Goal: Task Accomplishment & Management: Use online tool/utility

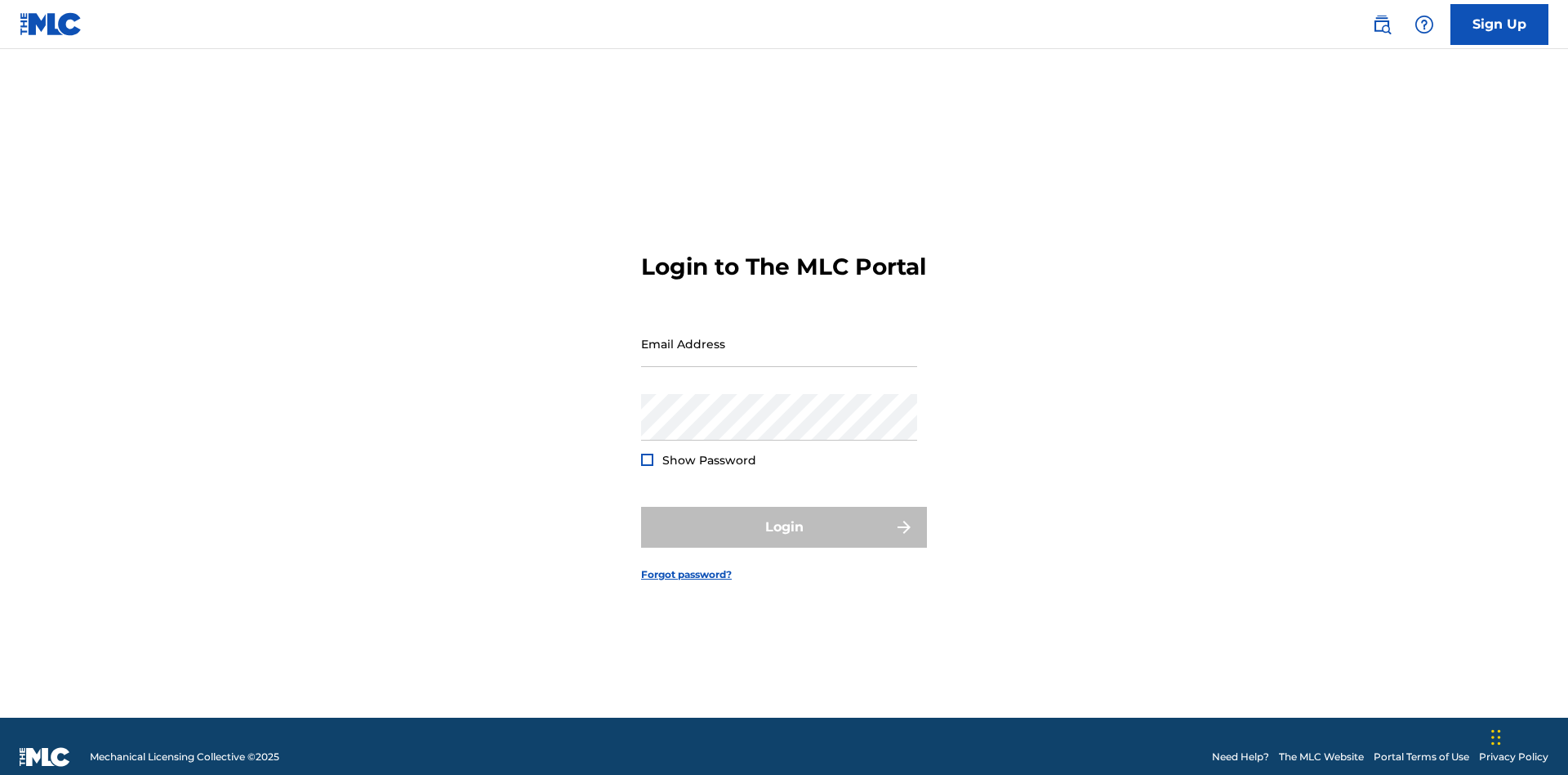
scroll to position [22, 0]
click at [779, 336] on input "Email Address" at bounding box center [779, 344] width 276 height 47
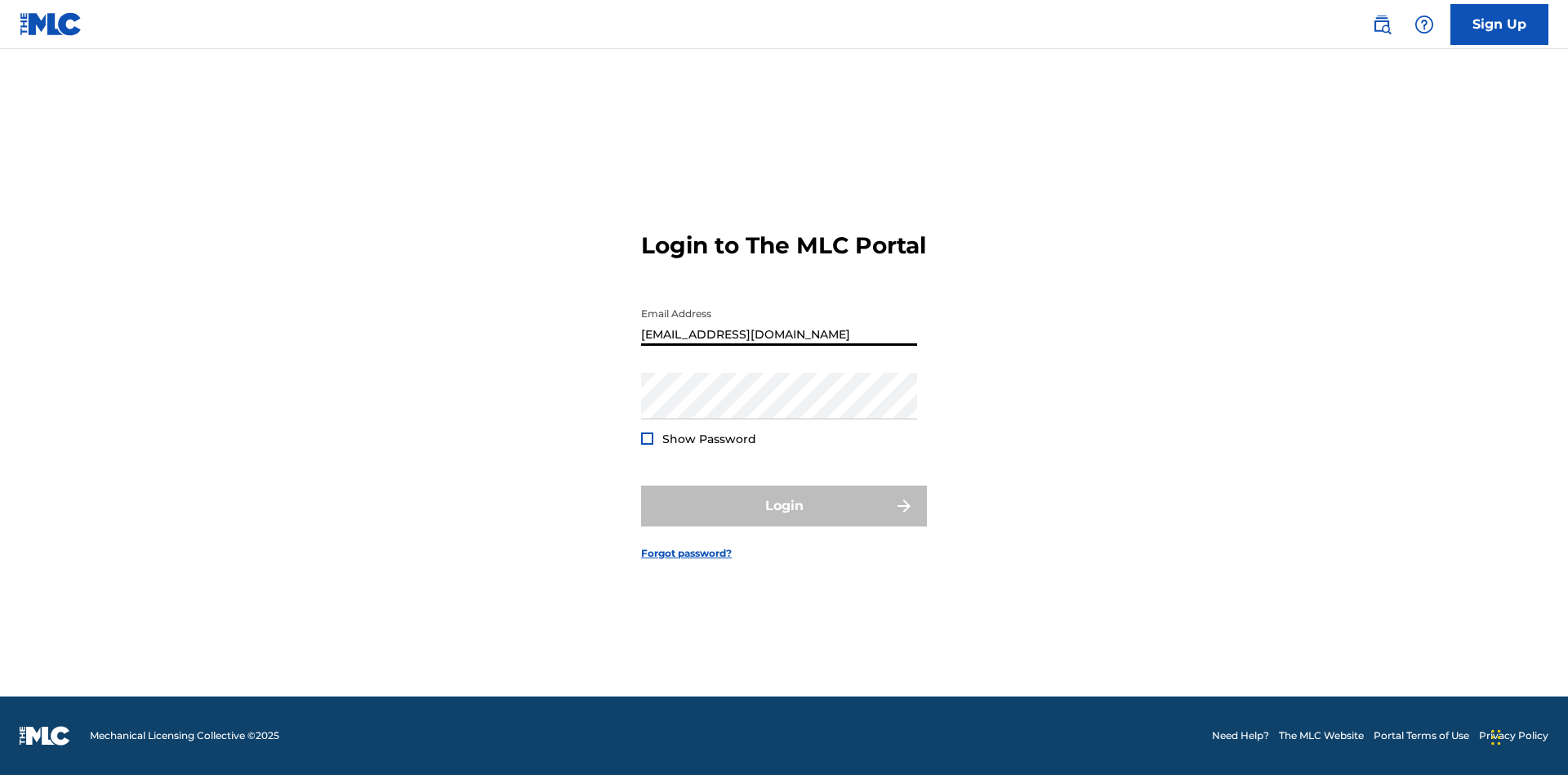
type input "[EMAIL_ADDRESS][DOMAIN_NAME]"
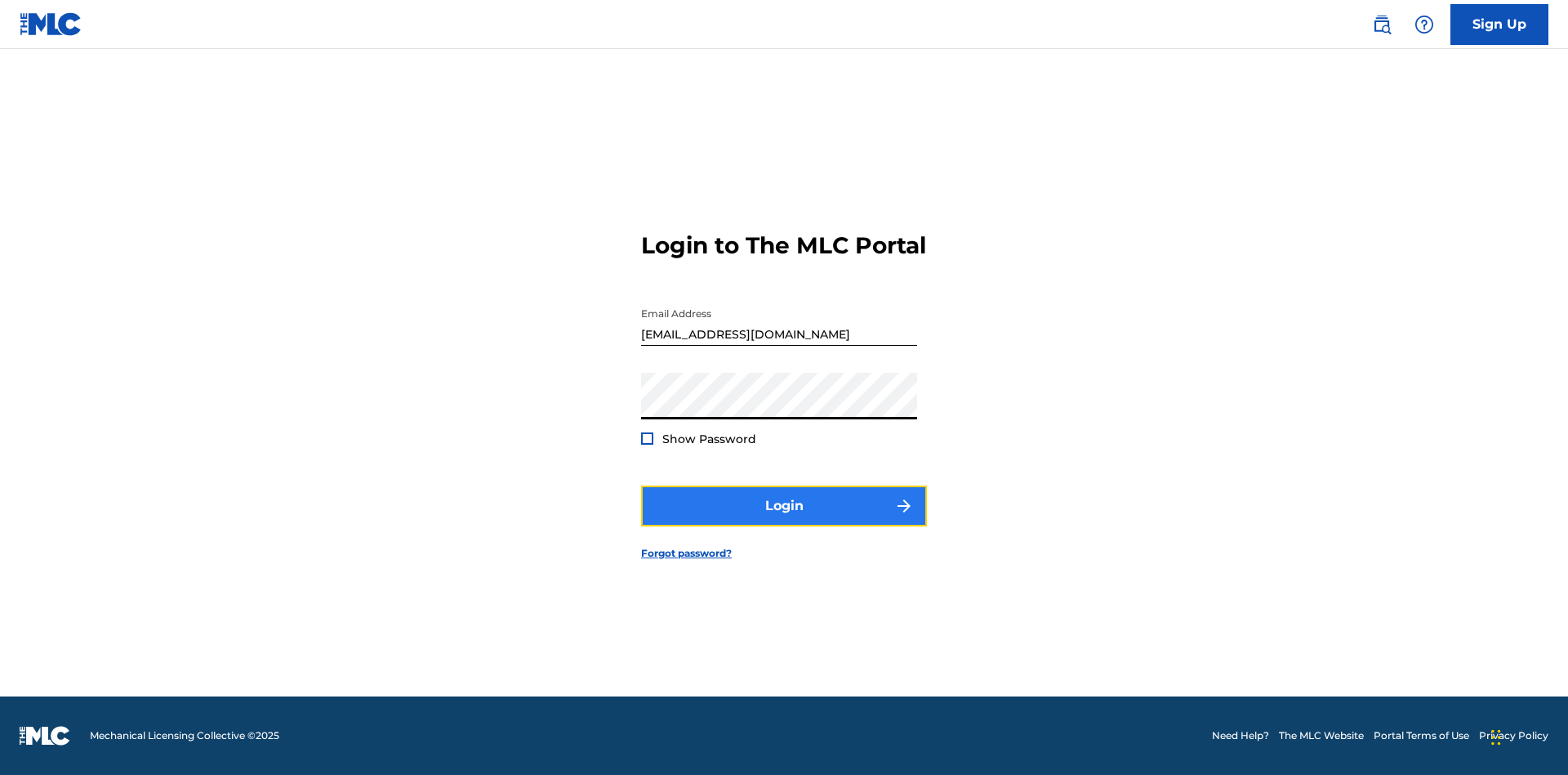
click at [784, 520] on button "Login" at bounding box center [784, 505] width 286 height 41
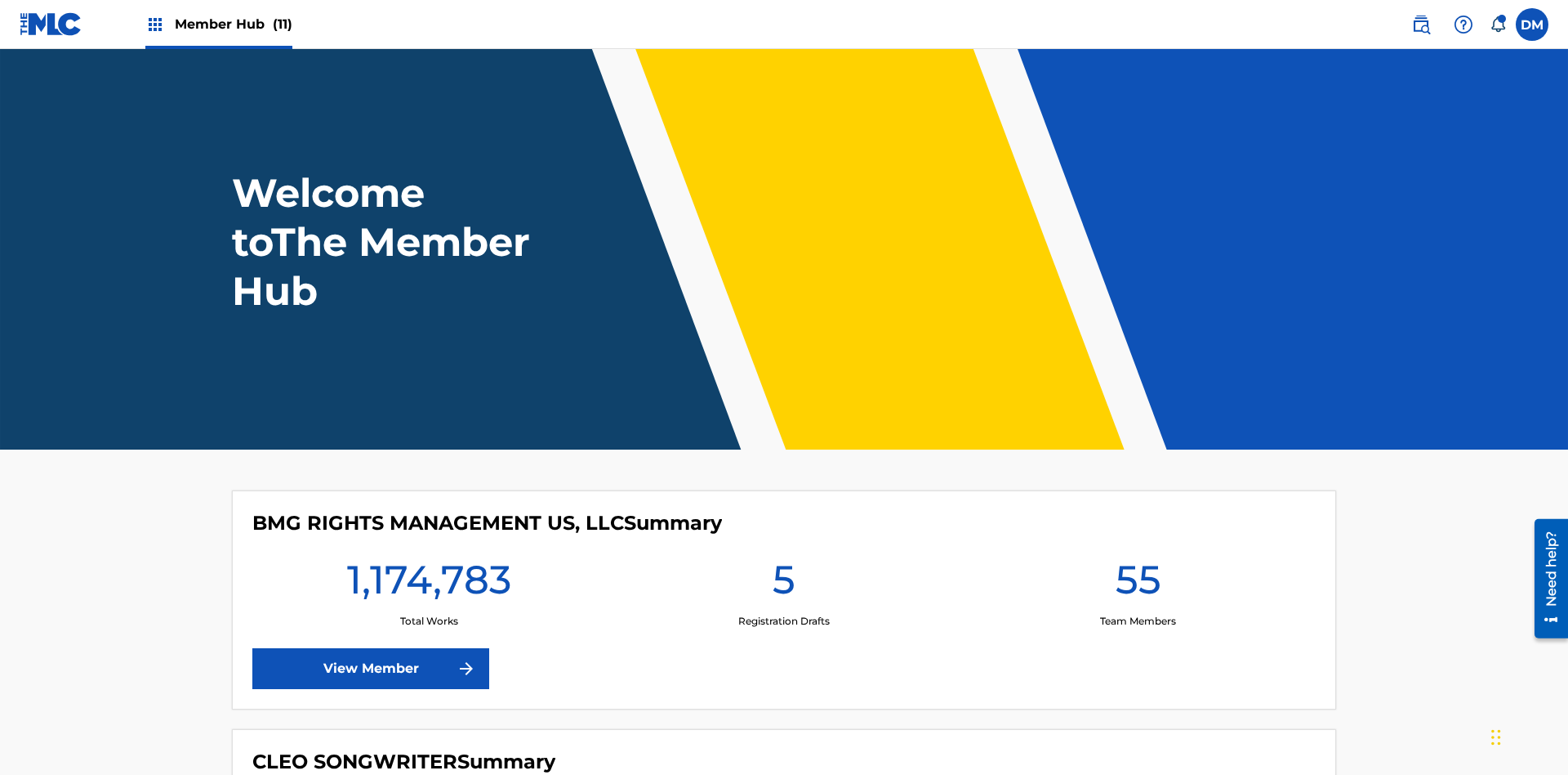
scroll to position [71, 0]
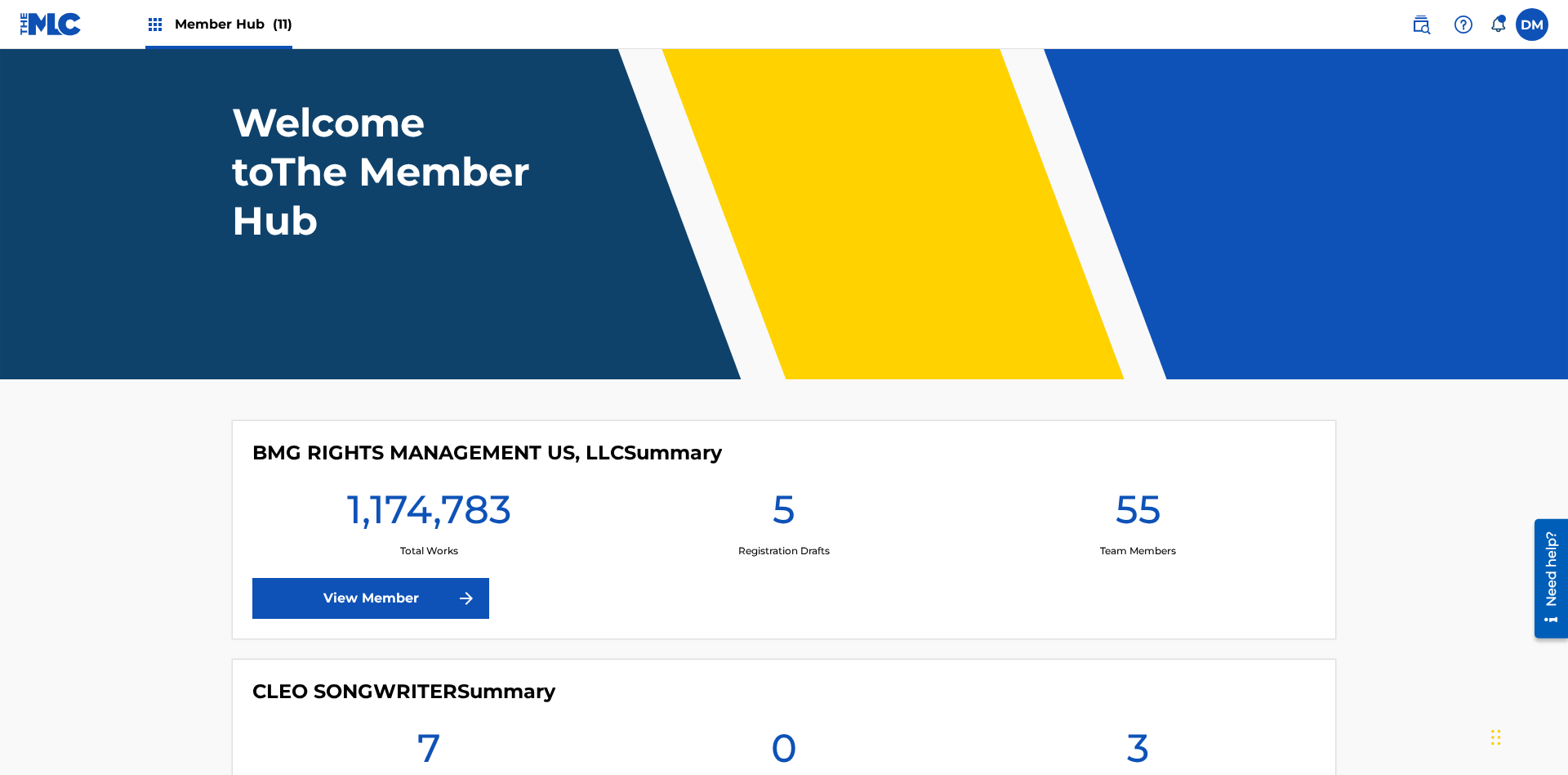
click at [233, 23] on span "Member Hub (11)" at bounding box center [233, 24] width 118 height 19
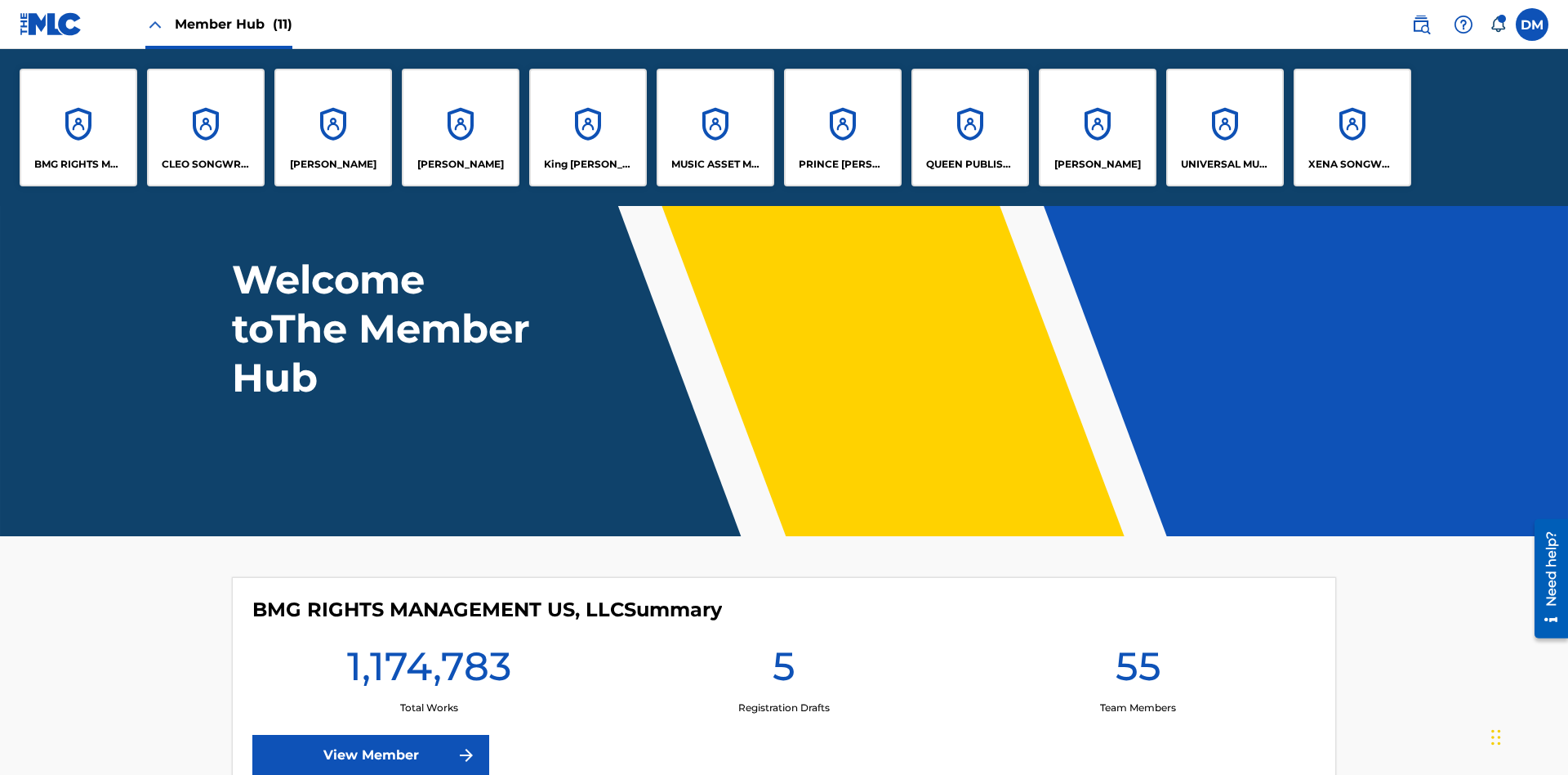
scroll to position [0, 0]
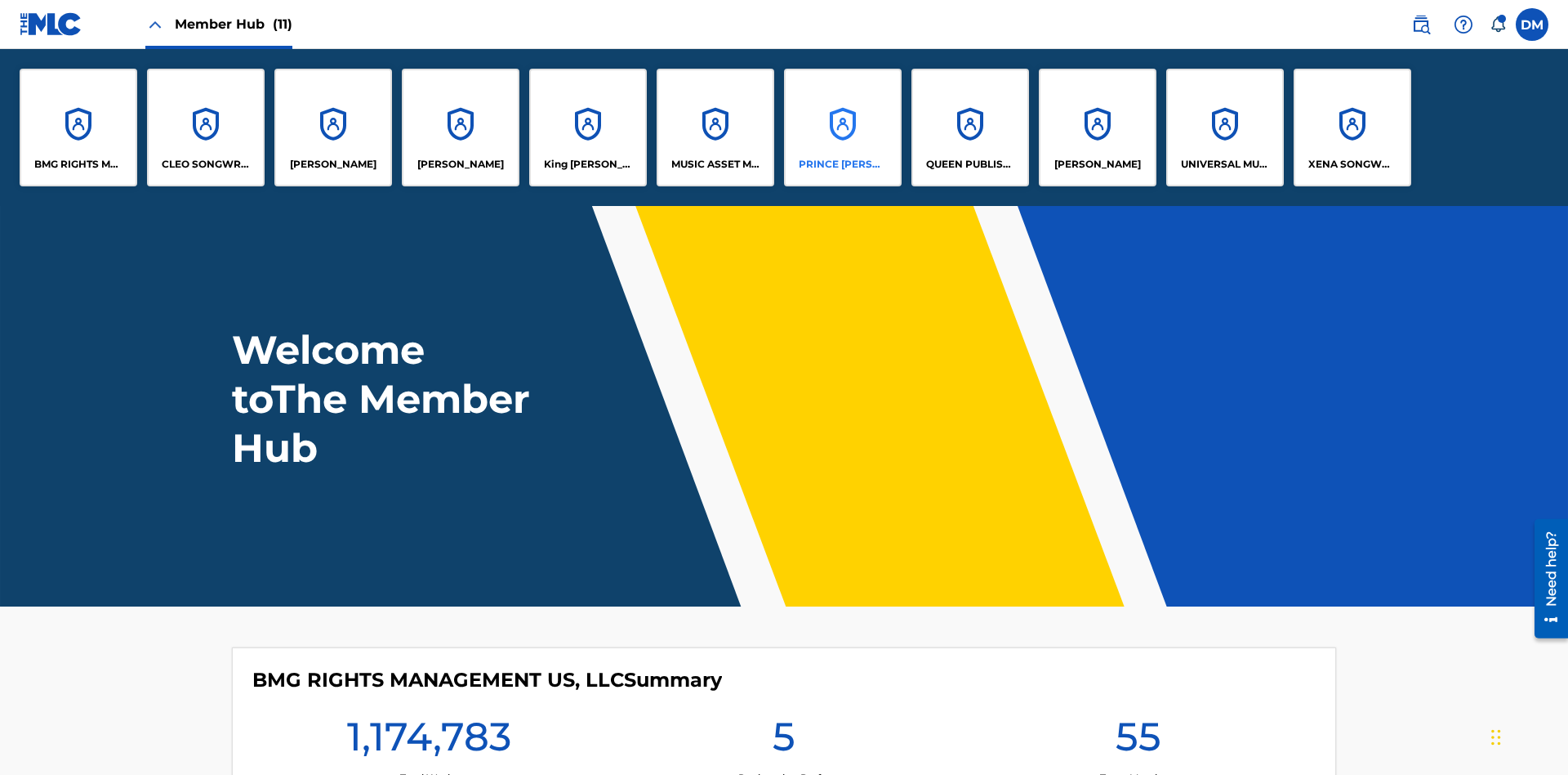
click at [842, 165] on p "PRINCE [PERSON_NAME]" at bounding box center [843, 164] width 89 height 15
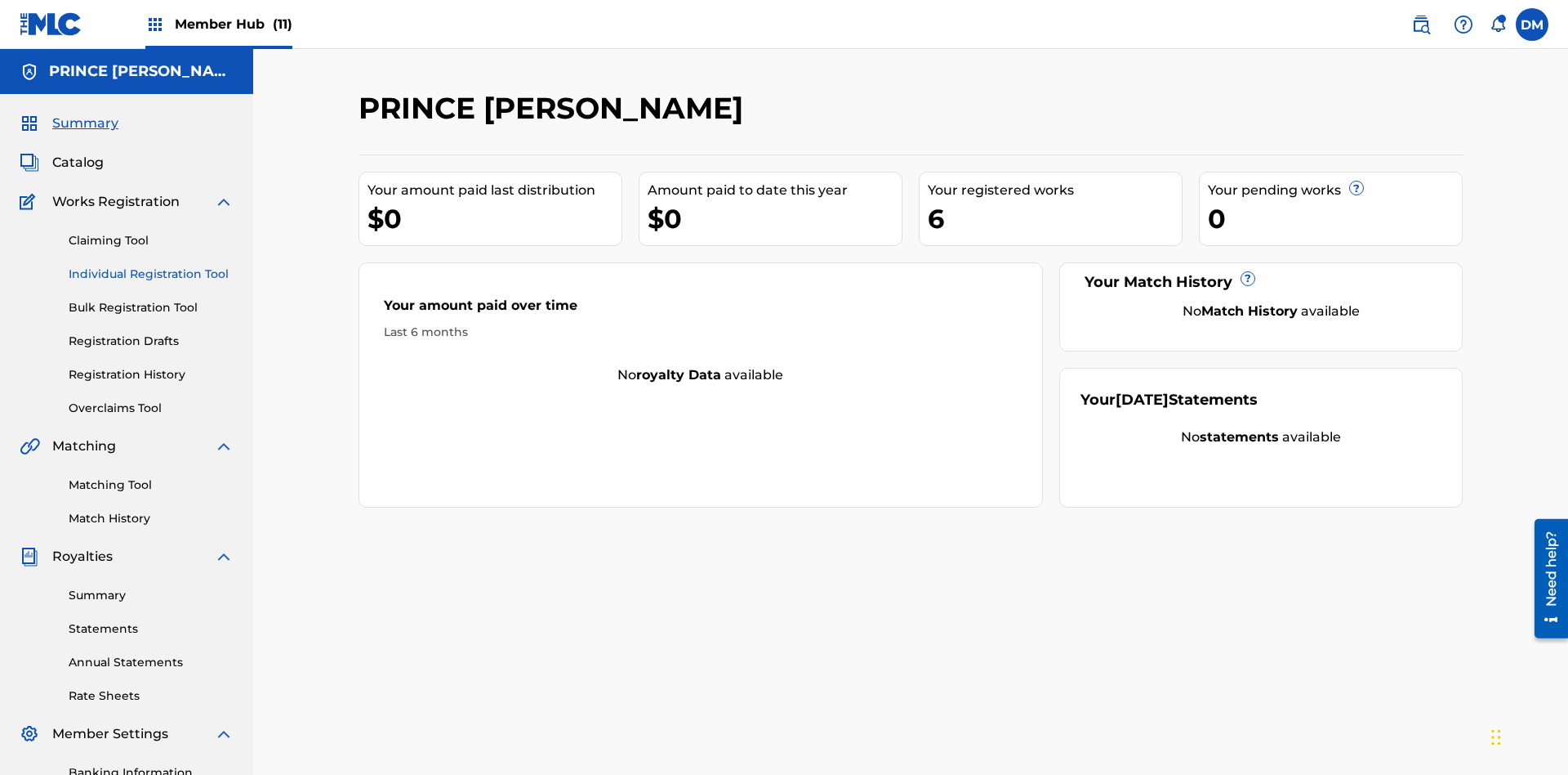
click at [151, 266] on link "Individual Registration Tool" at bounding box center [152, 274] width 165 height 17
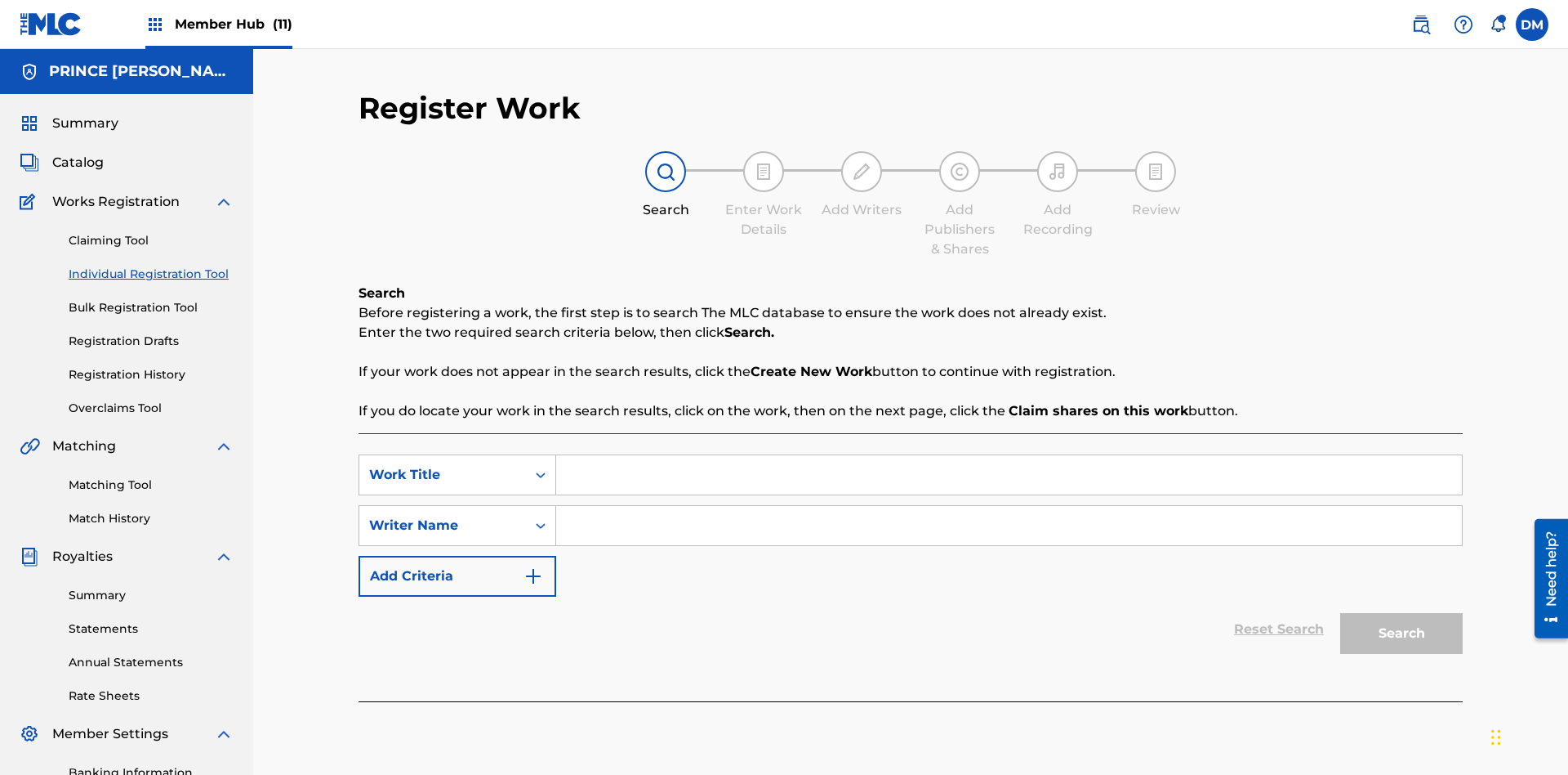
click at [1009, 455] on input "Search Form" at bounding box center [1009, 475] width 905 height 40
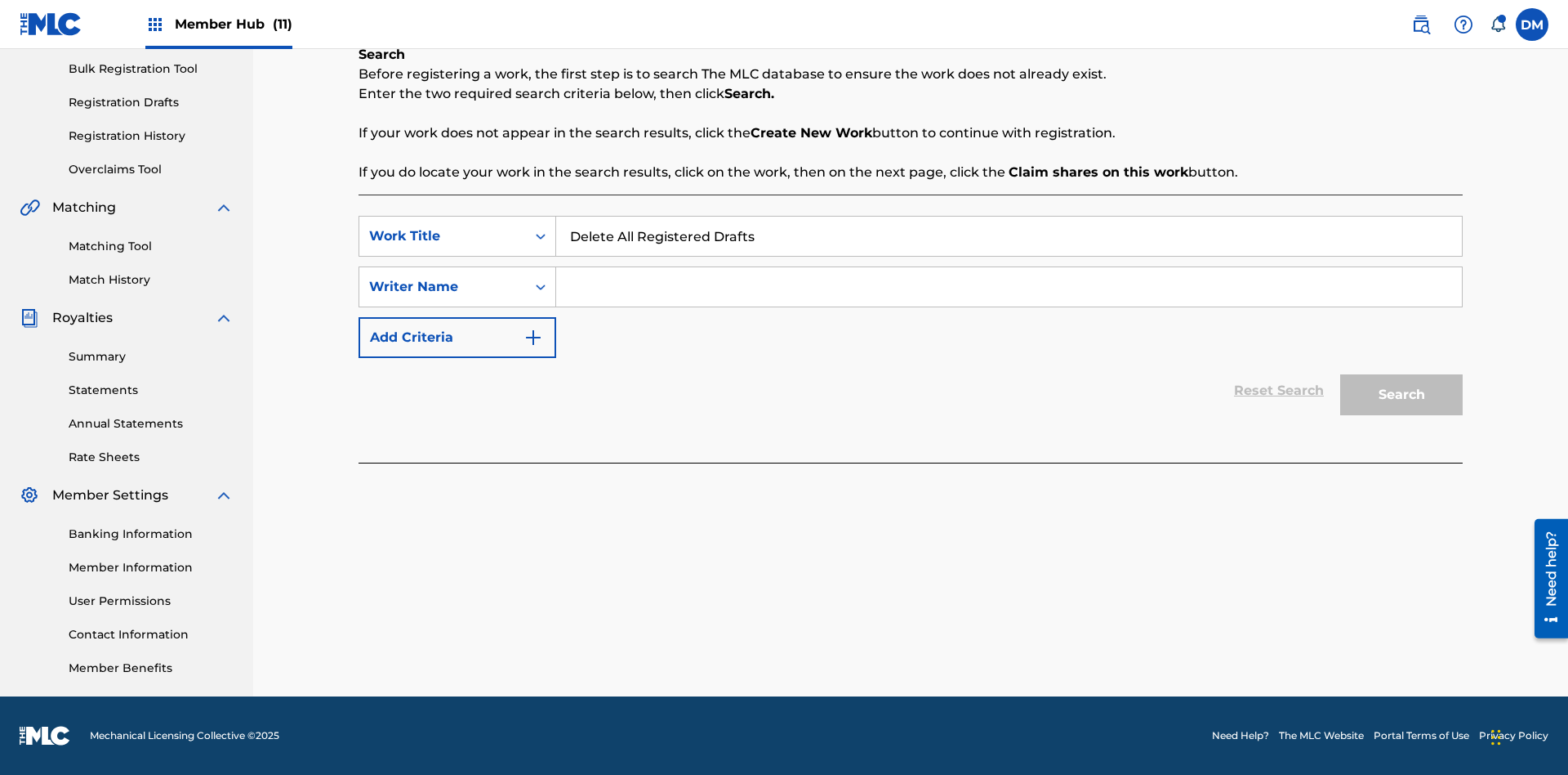
type input "Delete All Registered Drafts"
click at [1009, 287] on input "Search Form" at bounding box center [1009, 287] width 905 height 40
type input "QWERTYUIOP"
click at [1402, 395] on button "Search" at bounding box center [1402, 394] width 122 height 41
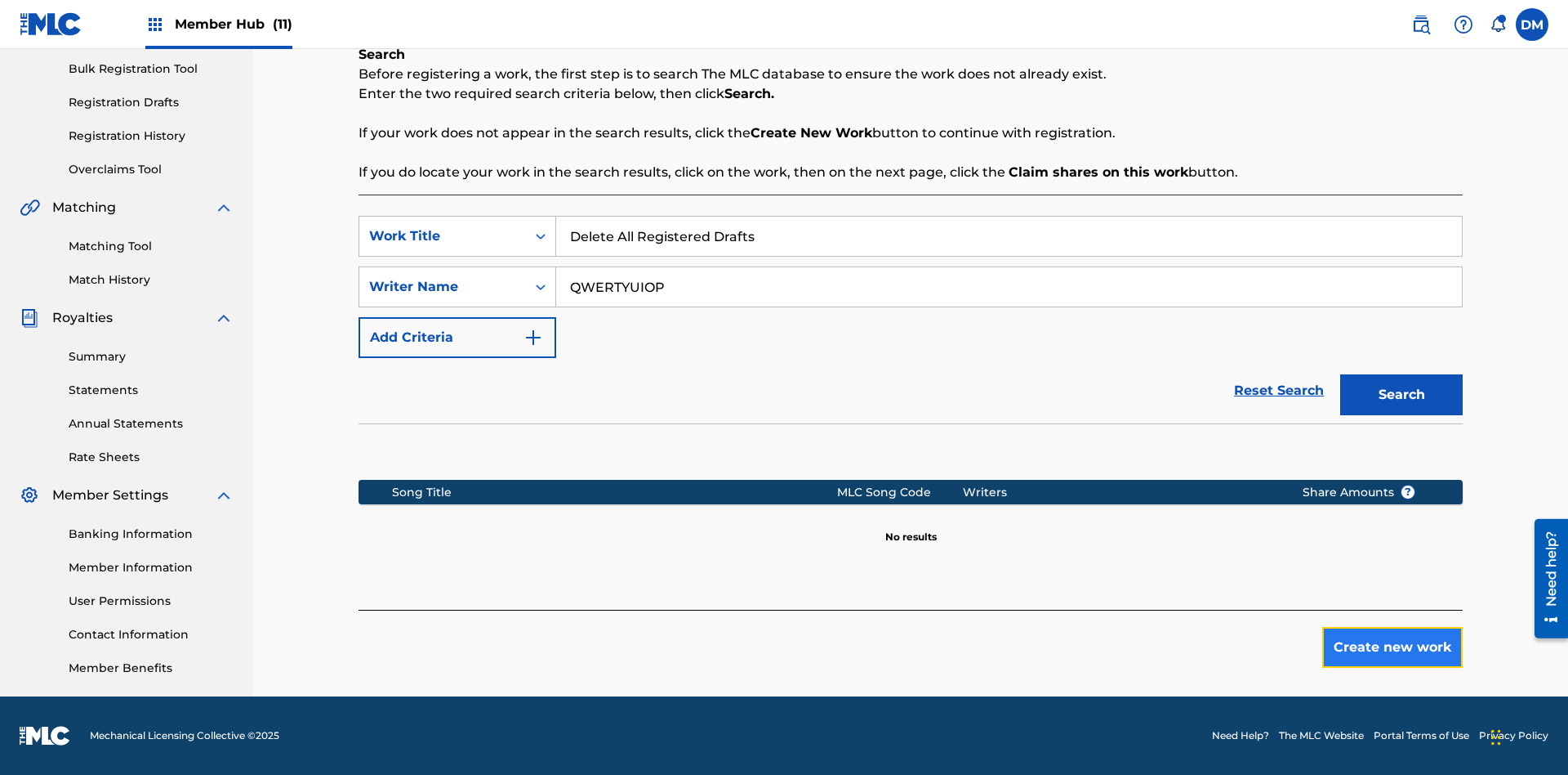
click at [1392, 647] on button "Create new work" at bounding box center [1392, 647] width 140 height 41
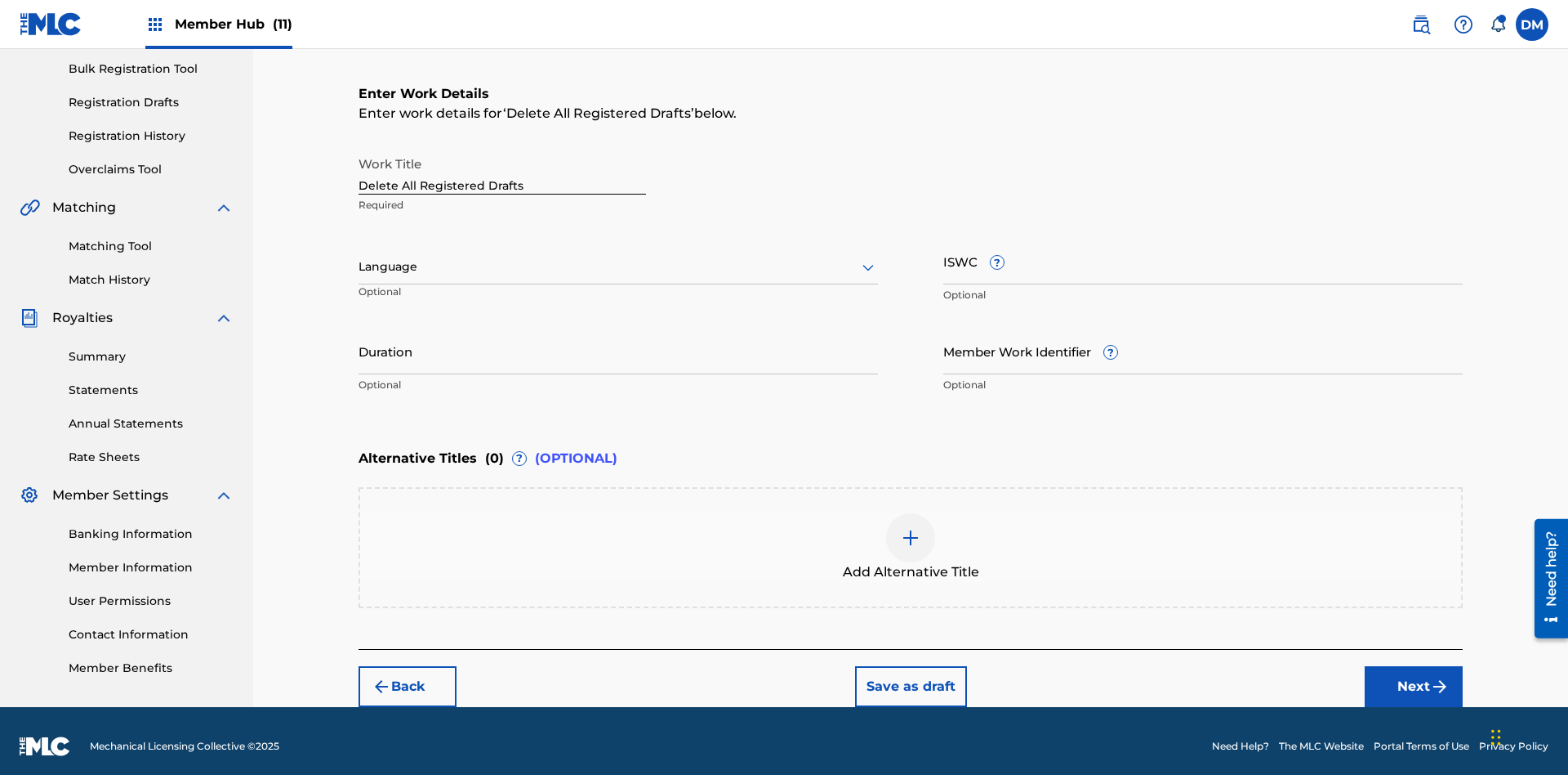
scroll to position [249, 0]
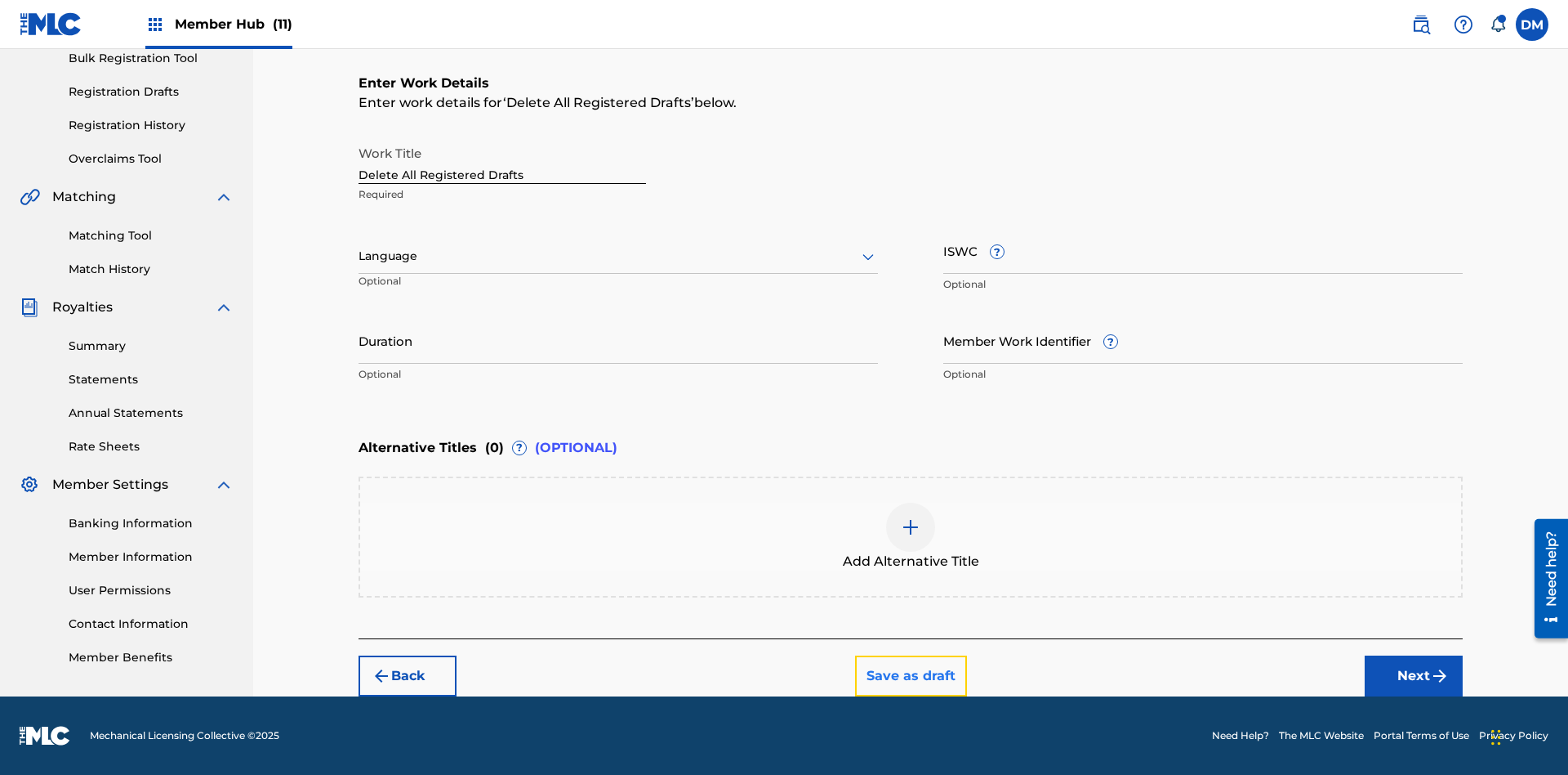
click at [910, 675] on button "Save as draft" at bounding box center [912, 675] width 112 height 41
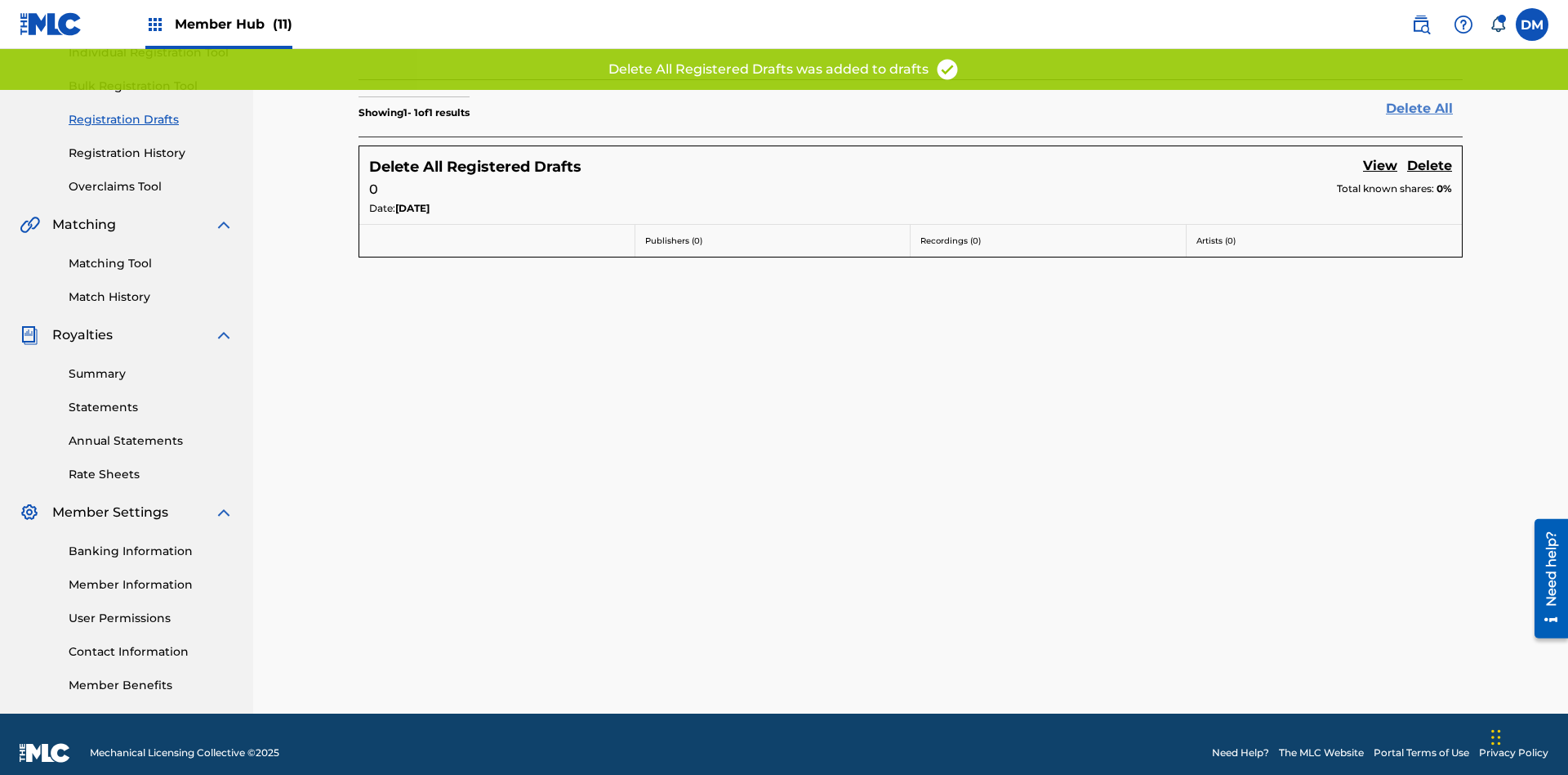
click at [1424, 108] on link "Delete All" at bounding box center [1424, 109] width 77 height 20
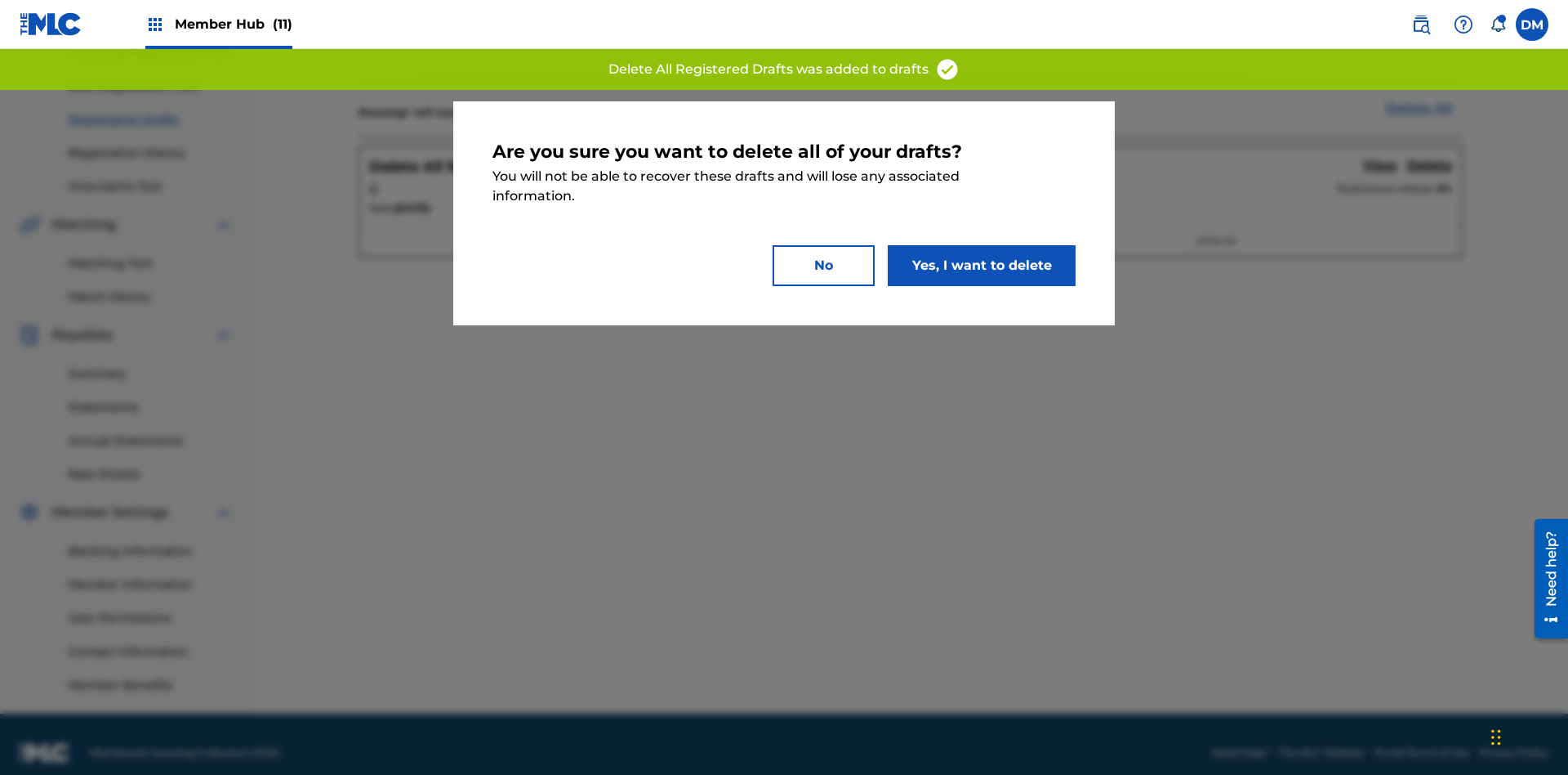
scroll to position [239, 0]
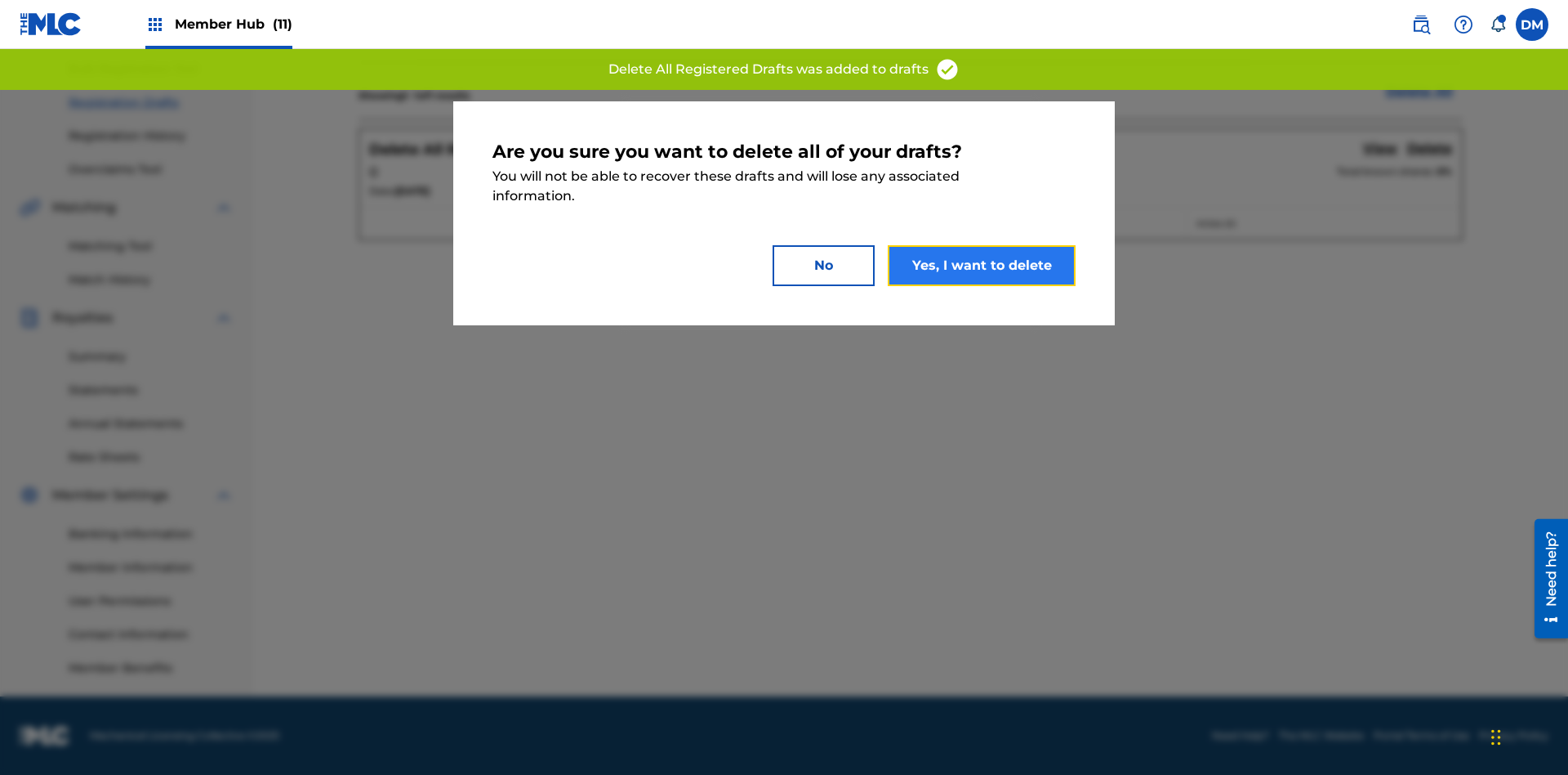
click at [982, 265] on button "Yes, I want to delete" at bounding box center [982, 265] width 188 height 41
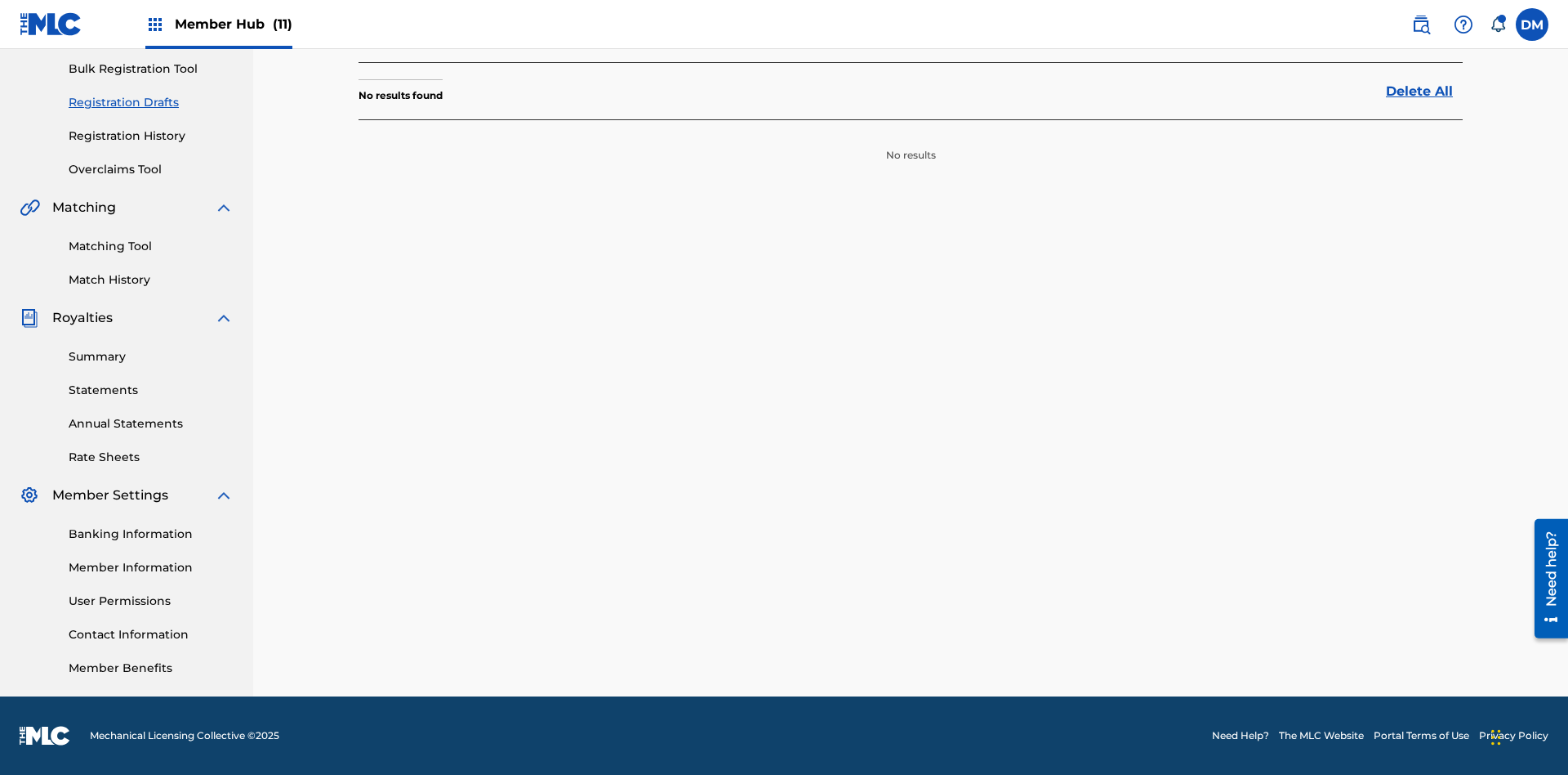
scroll to position [228, 0]
